Goal: Information Seeking & Learning: Learn about a topic

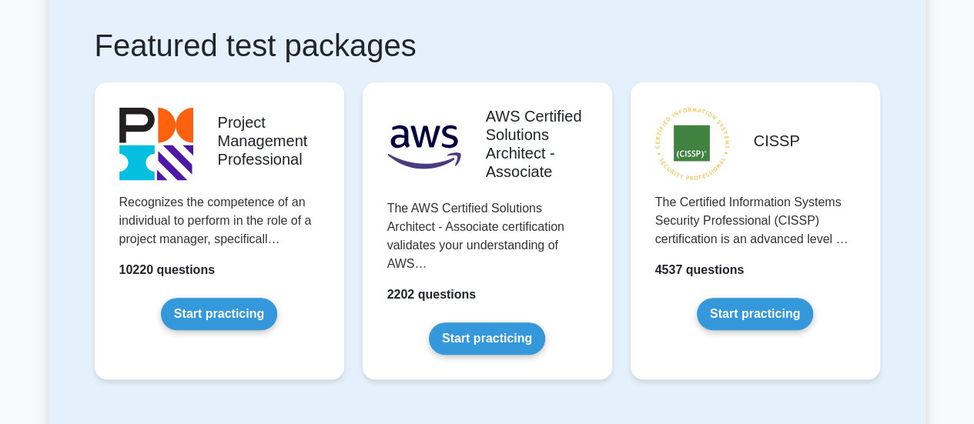
scroll to position [280, 0]
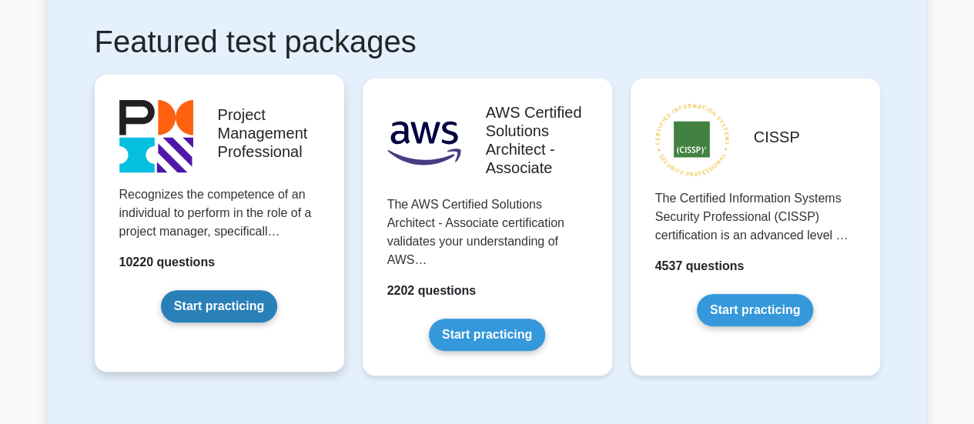
click at [250, 290] on link "Start practicing" at bounding box center [219, 306] width 116 height 32
click at [269, 304] on link "Start practicing" at bounding box center [219, 306] width 116 height 32
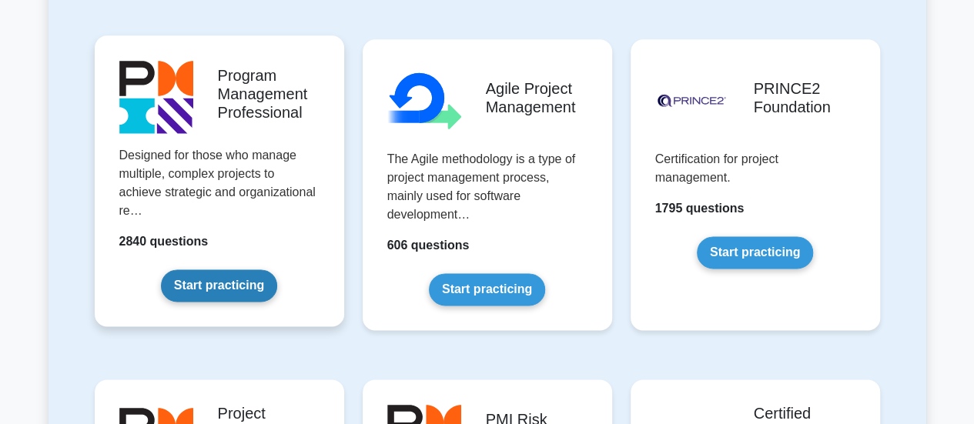
scroll to position [991, 0]
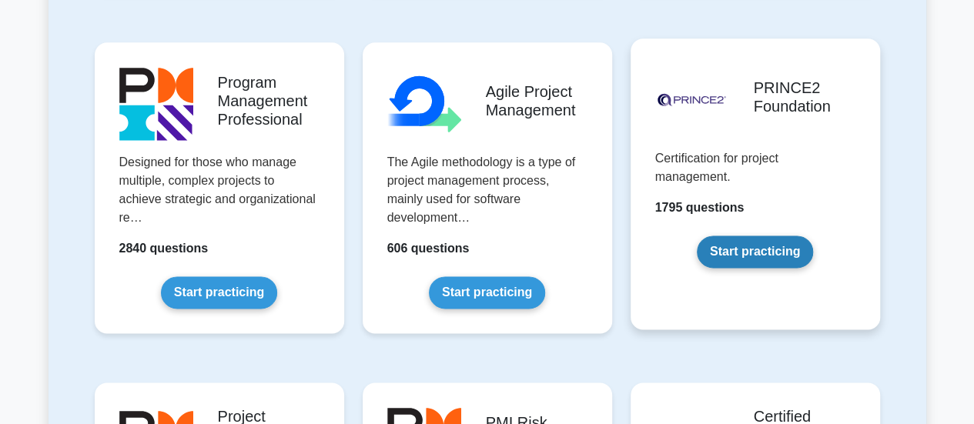
click at [765, 236] on link "Start practicing" at bounding box center [755, 252] width 116 height 32
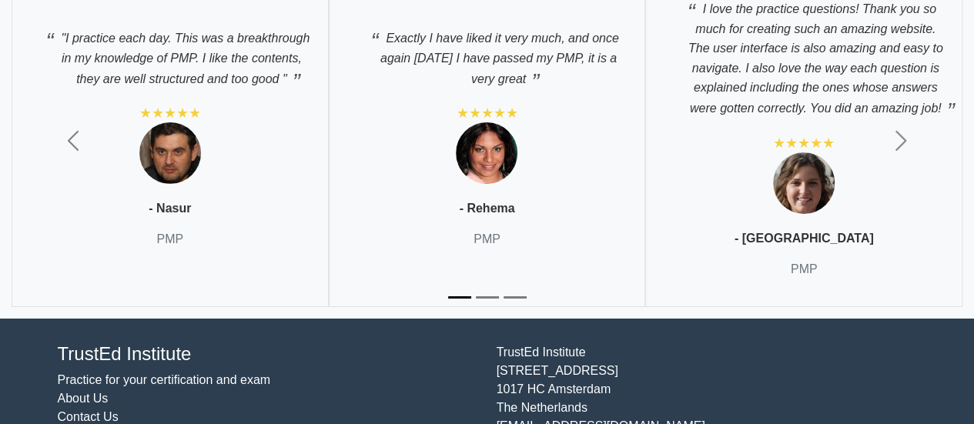
scroll to position [5522, 0]
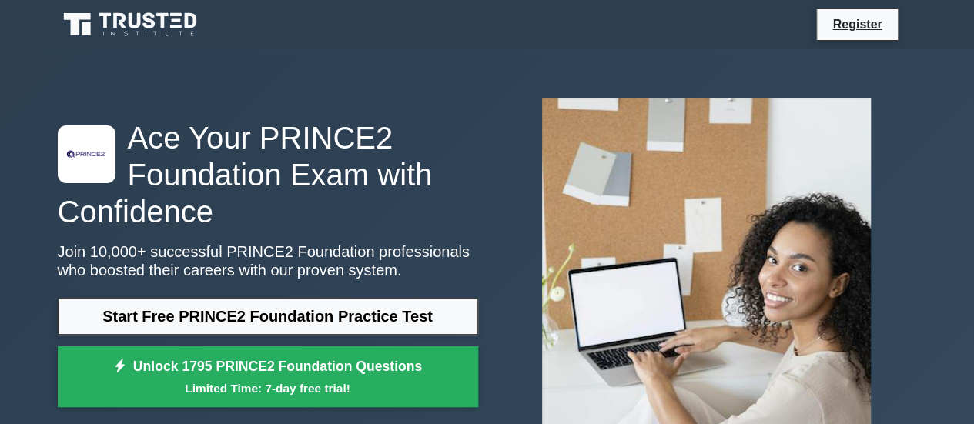
click at [409, 78] on div ".st0{fill-rule:evenodd;clip-rule:evenodd;fill:#000041;} .st1{fill-rule:evenodd;…" at bounding box center [486, 266] width 877 height 435
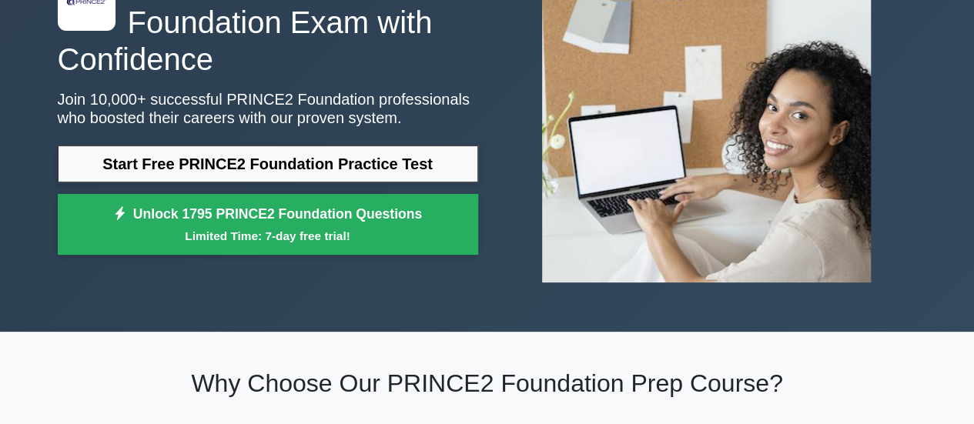
scroll to position [154, 0]
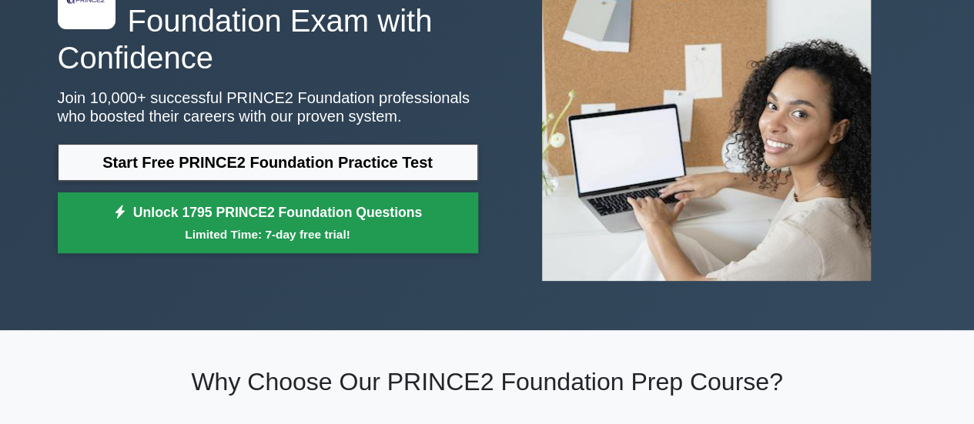
click at [416, 207] on link "Unlock 1795 PRINCE2 Foundation Questions Limited Time: 7-day free trial!" at bounding box center [268, 223] width 420 height 62
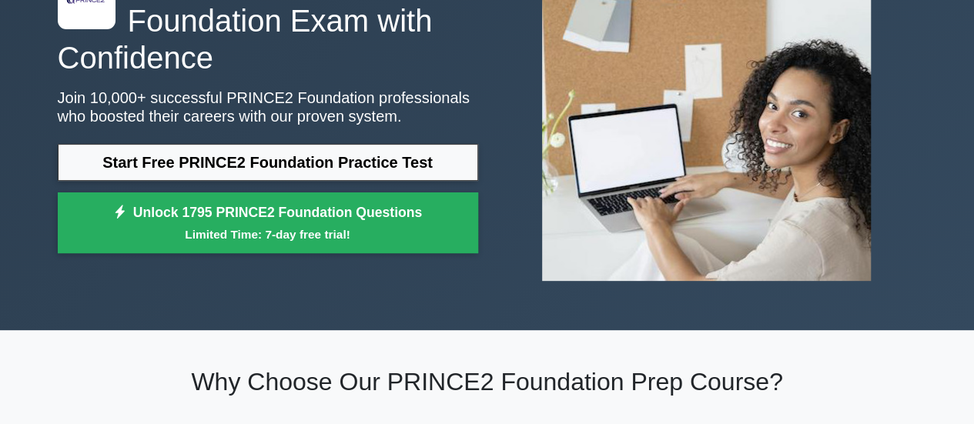
click at [303, 77] on div ".st0{fill-rule:evenodd;clip-rule:evenodd;fill:#000041;} .st1{fill-rule:evenodd;…" at bounding box center [267, 113] width 439 height 296
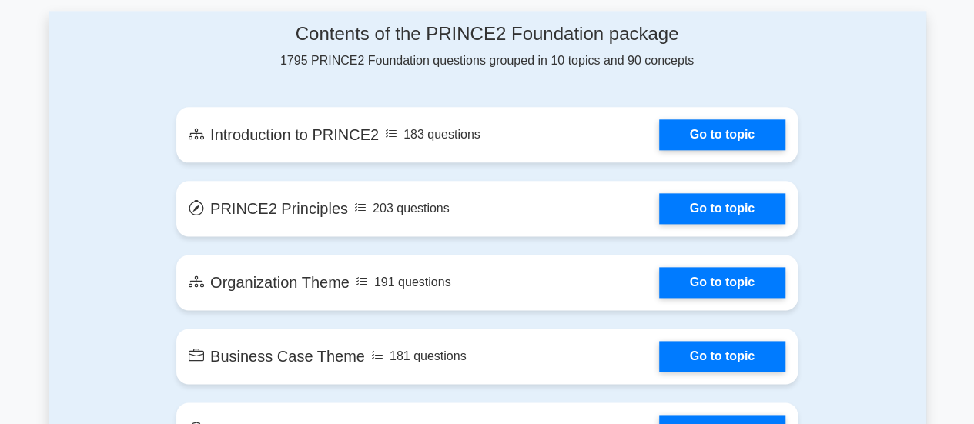
scroll to position [862, 0]
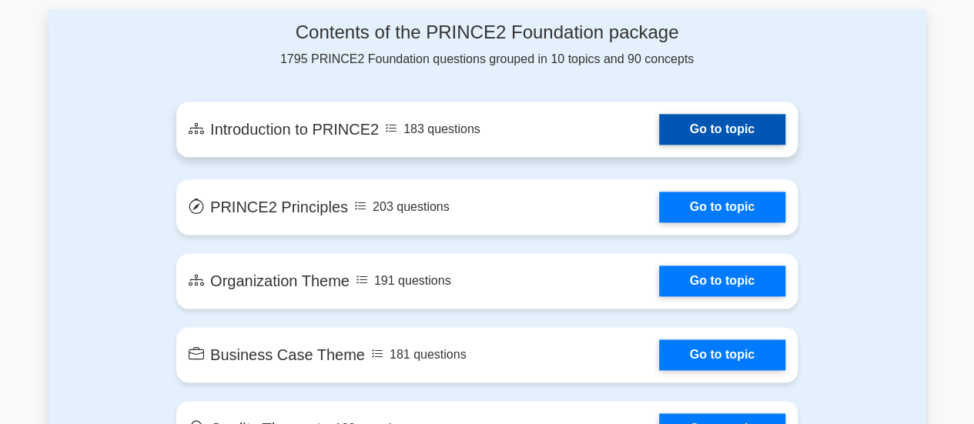
click at [708, 132] on link "Go to topic" at bounding box center [722, 129] width 126 height 31
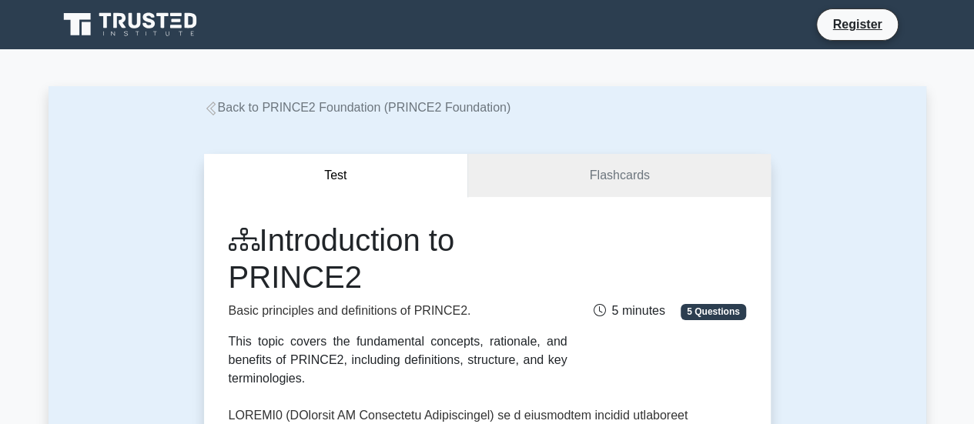
click at [663, 110] on div "Back to PRINCE2 Foundation (PRINCE2 Foundation)" at bounding box center [487, 108] width 585 height 18
click at [198, 30] on icon at bounding box center [132, 24] width 148 height 29
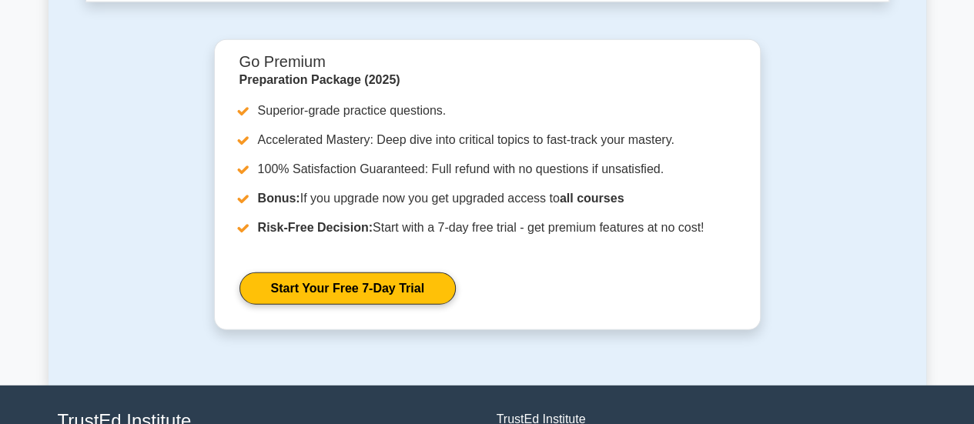
scroll to position [4908, 0]
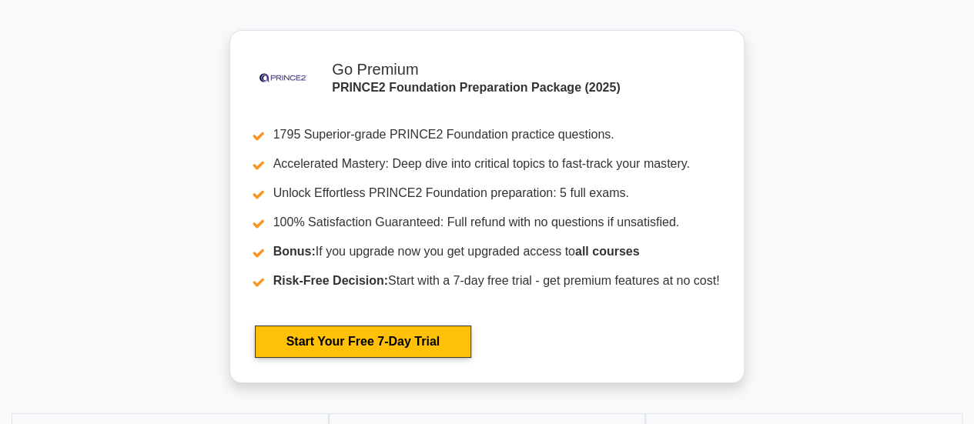
scroll to position [2785, 0]
